Goal: Transaction & Acquisition: Purchase product/service

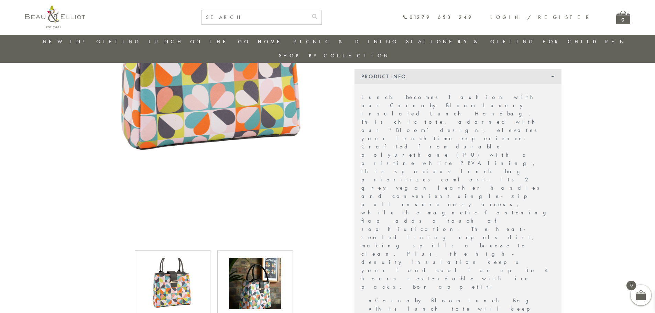
scroll to position [226, 0]
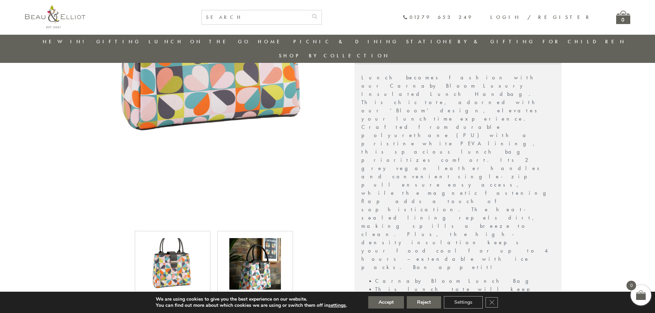
click at [256, 251] on img at bounding box center [255, 264] width 52 height 52
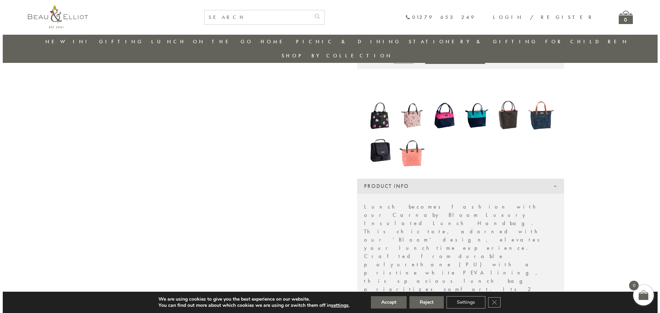
scroll to position [89, 0]
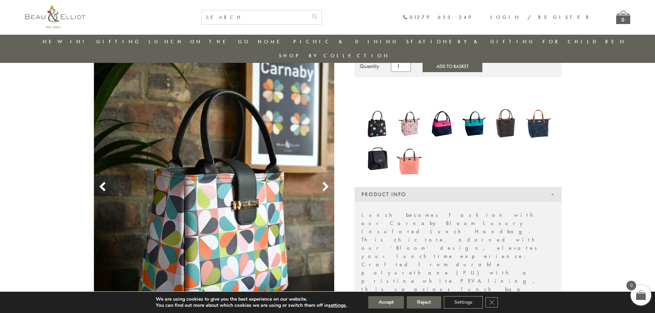
click at [224, 197] on img at bounding box center [214, 179] width 241 height 362
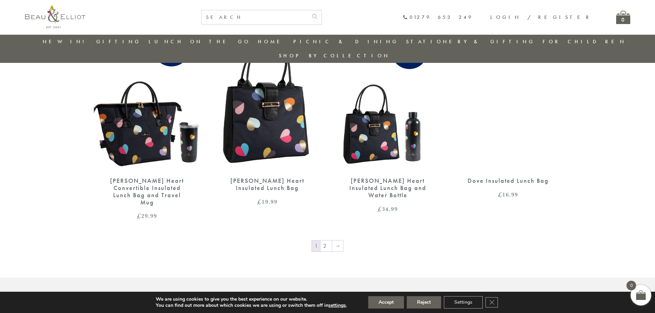
scroll to position [1121, 0]
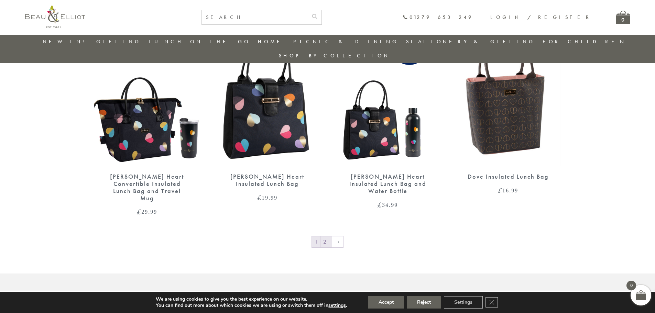
click at [325, 237] on link "2" at bounding box center [326, 242] width 11 height 11
click at [270, 173] on div "[PERSON_NAME] Heart Insulated Lunch Bag" at bounding box center [267, 180] width 83 height 14
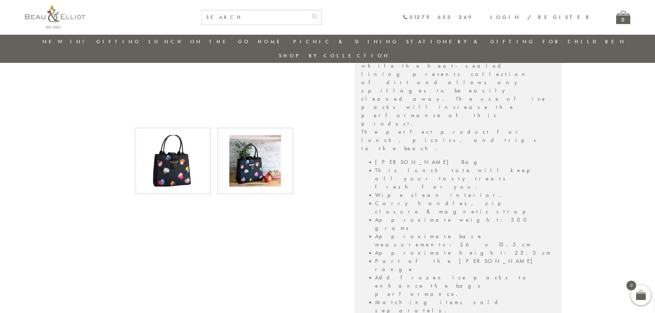
click at [257, 151] on img at bounding box center [255, 161] width 52 height 52
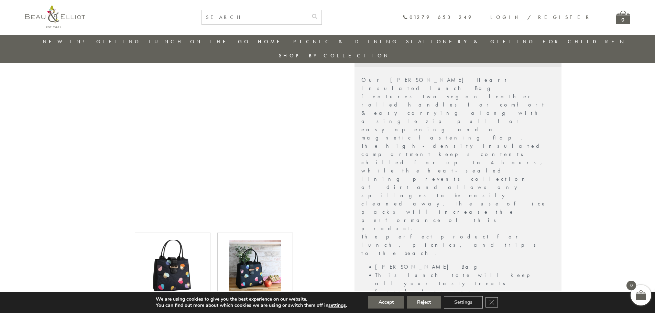
scroll to position [158, 0]
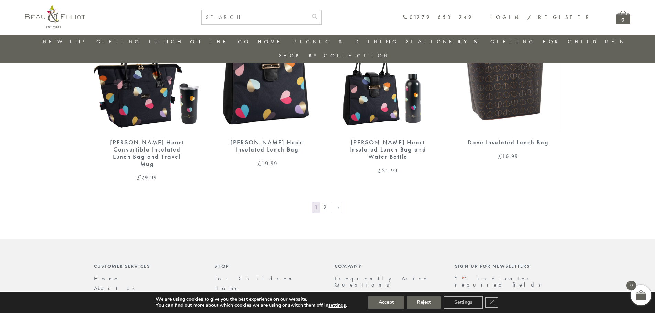
scroll to position [1189, 0]
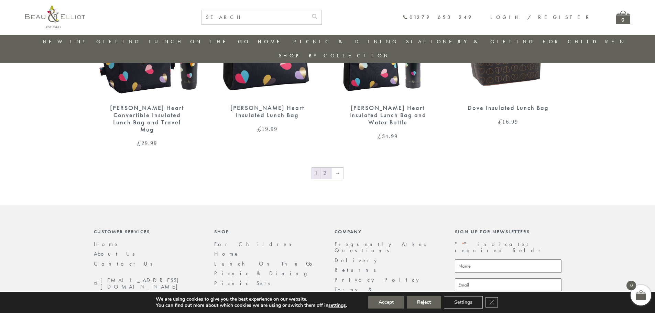
click at [326, 168] on link "2" at bounding box center [326, 173] width 11 height 11
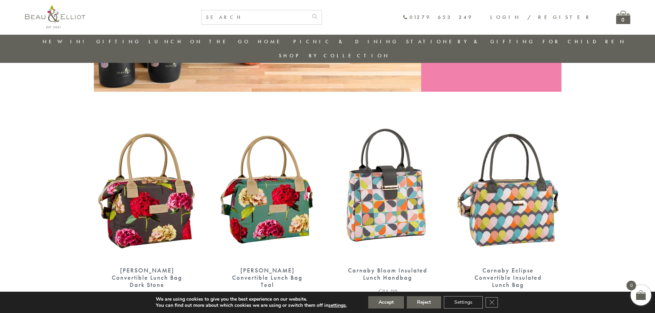
scroll to position [192, 0]
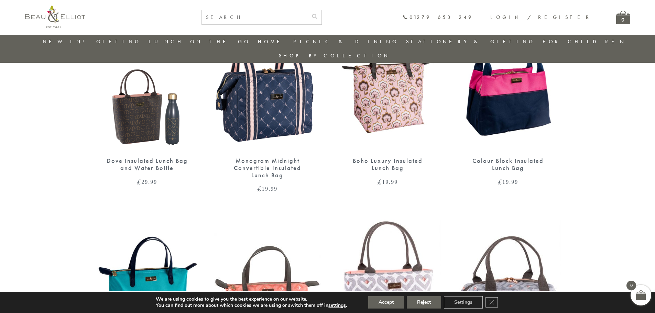
scroll to position [217, 0]
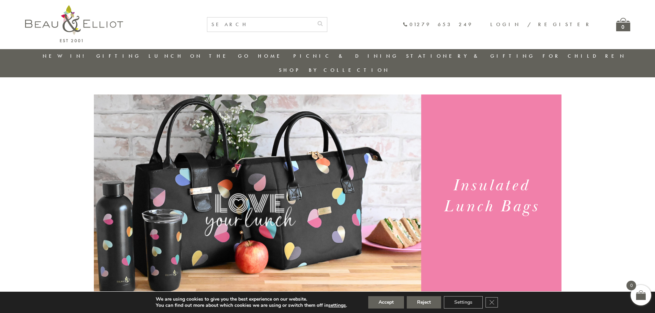
click at [303, 19] on input "text" at bounding box center [260, 25] width 106 height 14
type input "strawberries"
click at [313, 18] on button "submit" at bounding box center [320, 23] width 14 height 11
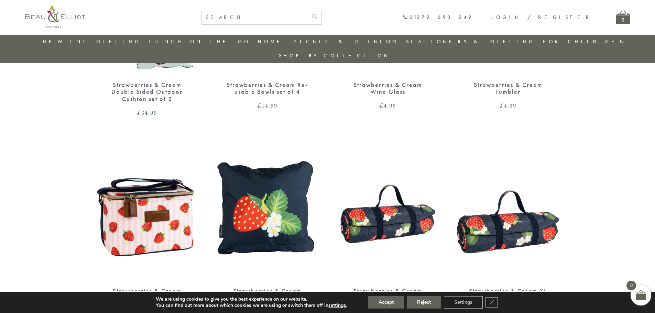
scroll to position [1012, 0]
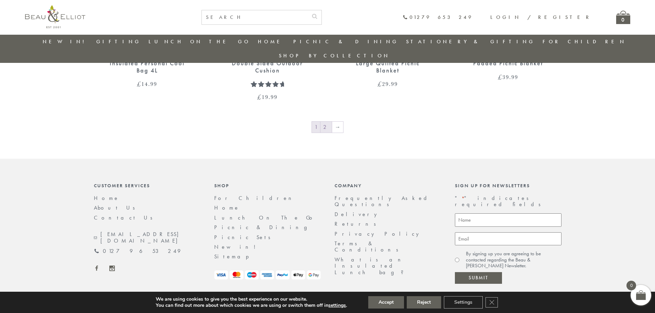
click at [327, 122] on link "2" at bounding box center [326, 127] width 11 height 11
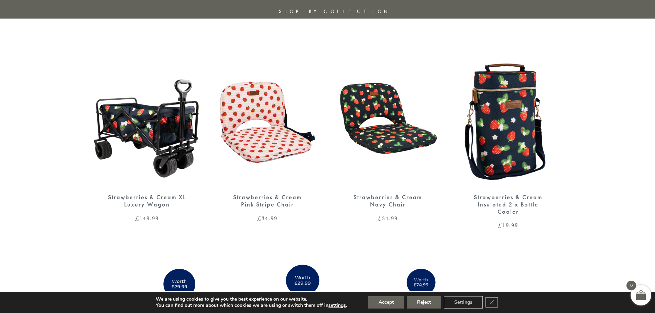
scroll to position [0, 0]
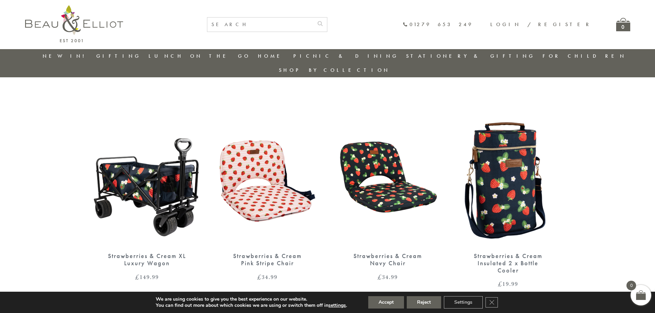
click at [505, 190] on img at bounding box center [508, 177] width 107 height 138
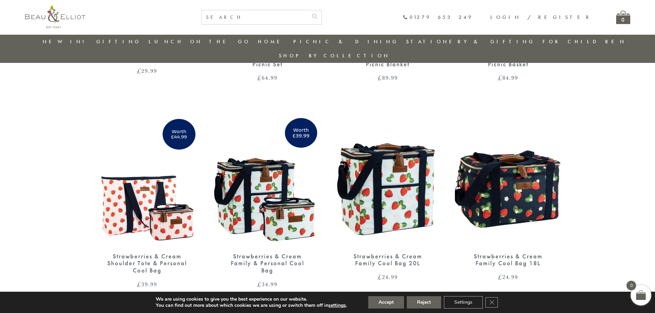
scroll to position [20, 0]
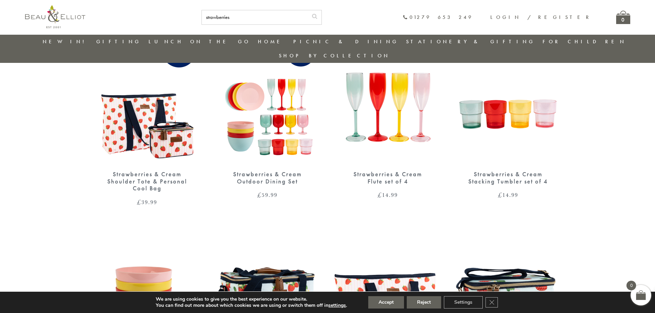
scroll to position [433, 0]
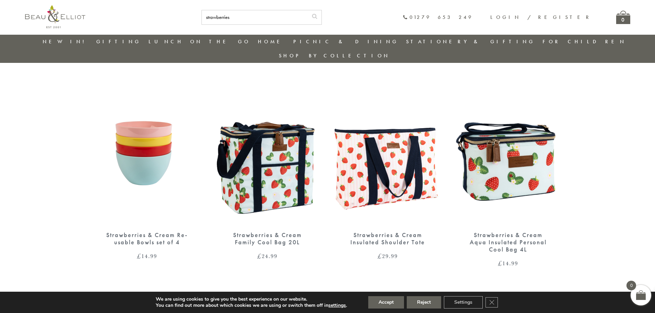
click at [395, 170] on img at bounding box center [388, 156] width 107 height 138
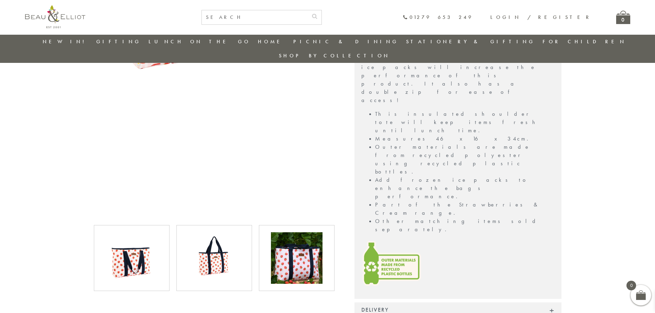
scroll to position [261, 0]
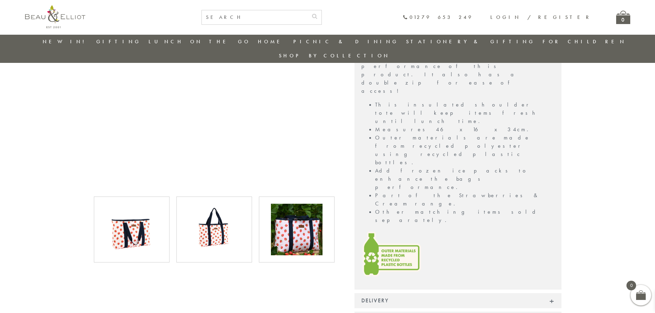
click at [296, 218] on img at bounding box center [297, 230] width 52 height 52
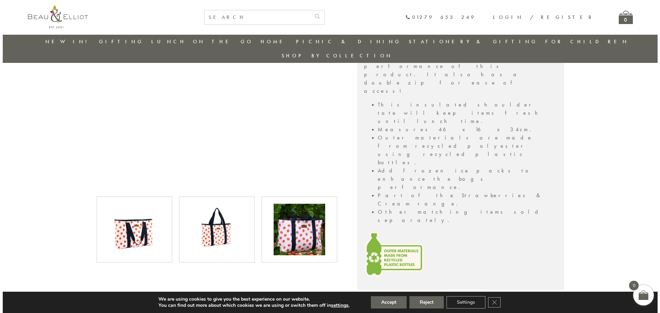
scroll to position [158, 0]
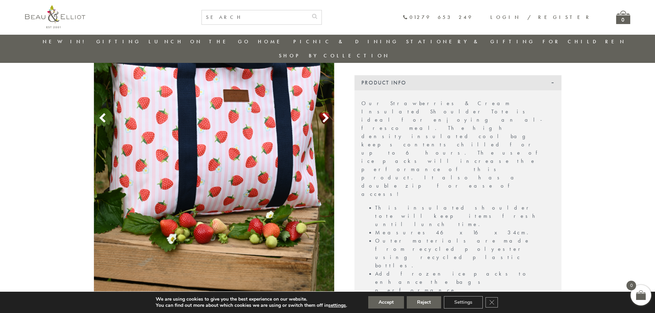
click at [220, 130] on img at bounding box center [214, 110] width 241 height 362
